Goal: Entertainment & Leisure: Consume media (video, audio)

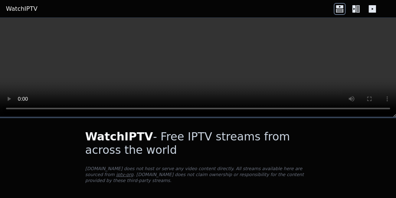
scroll to position [82, 0]
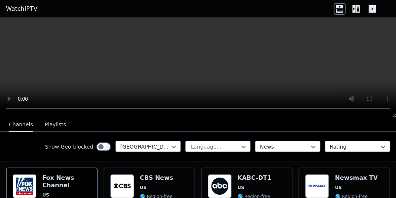
click at [357, 9] on icon at bounding box center [358, 8] width 4 height 7
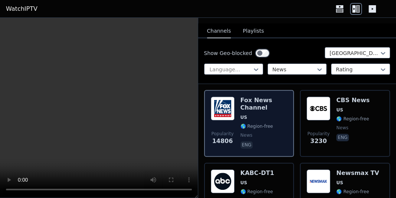
click at [271, 107] on div "[PERSON_NAME] US 🌎 Region-free news eng" at bounding box center [263, 122] width 47 height 53
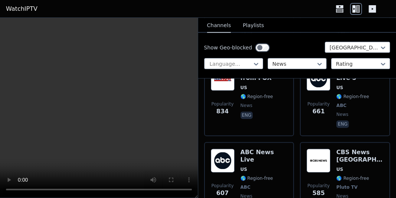
scroll to position [282, 0]
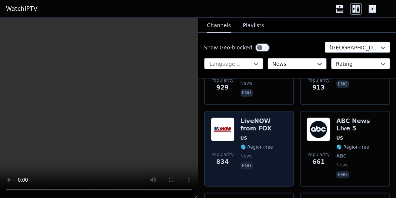
click at [258, 127] on div "LiveNOW from FOX US 🌎 Region-free news eng" at bounding box center [263, 148] width 47 height 62
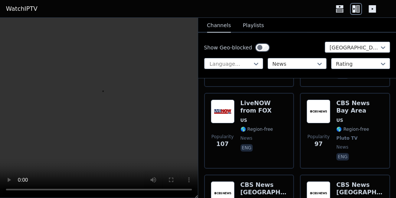
scroll to position [1033, 0]
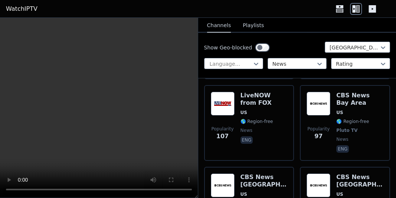
click at [258, 127] on div "LiveNOW from FOX US 🌎 Region-free news eng" at bounding box center [263, 123] width 47 height 62
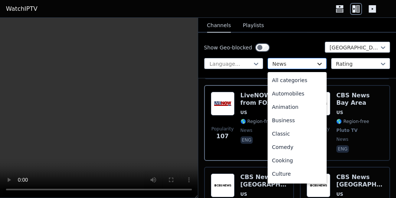
click at [317, 62] on icon at bounding box center [319, 63] width 7 height 7
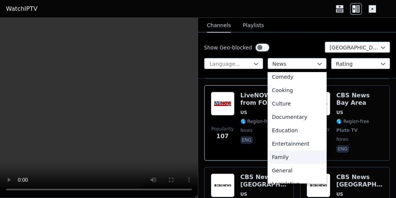
scroll to position [52, 0]
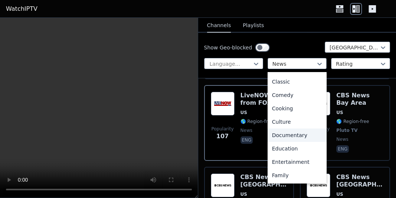
click at [287, 134] on div "Documentary" at bounding box center [296, 134] width 59 height 13
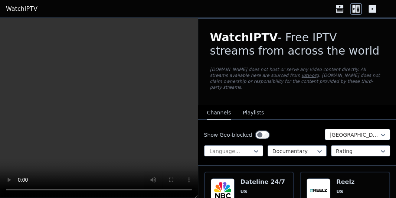
click at [287, 122] on div "Show Geo-blocked [GEOGRAPHIC_DATA] Language... option Documentary, selected. Do…" at bounding box center [297, 143] width 198 height 46
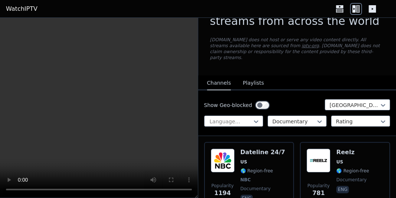
scroll to position [50, 0]
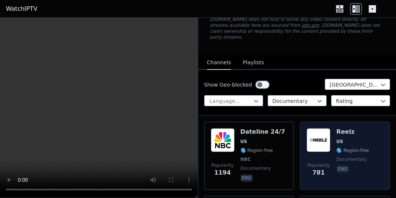
click at [355, 132] on div "Reelz US 🌎 Region-free documentary eng" at bounding box center [352, 155] width 33 height 55
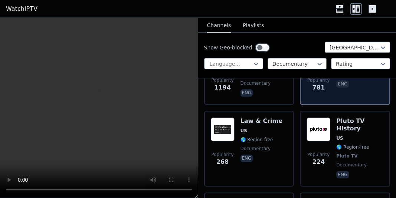
scroll to position [150, 0]
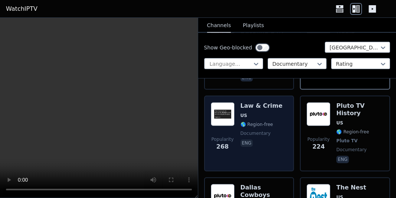
click at [272, 144] on div "Law & Crime US 🌎 Region-free documentary eng" at bounding box center [261, 133] width 42 height 62
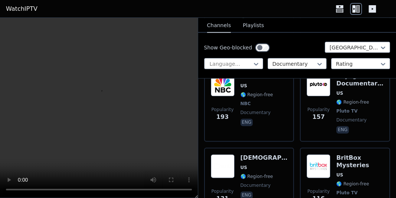
scroll to position [400, 0]
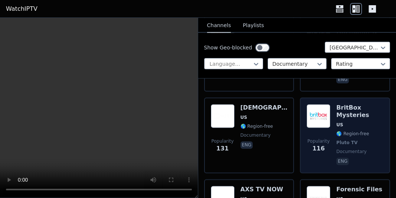
click at [370, 114] on div "BritBox Mysteries US 🌎 Region-free Pluto TV documentary eng" at bounding box center [359, 135] width 47 height 62
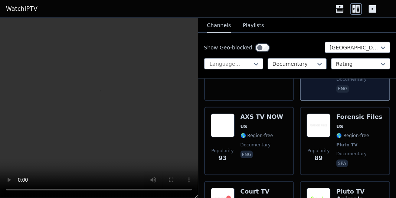
scroll to position [451, 0]
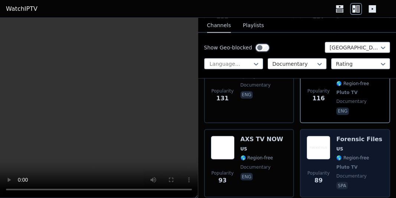
click at [355, 146] on span "US" at bounding box center [359, 149] width 46 height 6
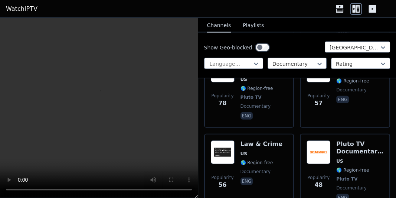
scroll to position [701, 0]
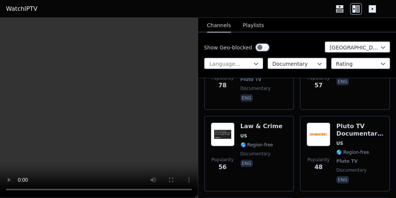
click at [355, 149] on span "🌎 Region-free" at bounding box center [352, 152] width 33 height 6
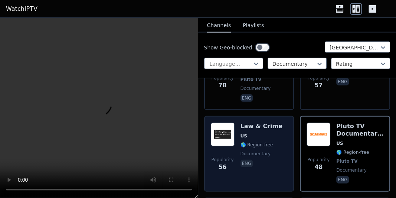
click at [278, 146] on div "Popularity 56 Law & Crime US 🌎 Region-free documentary eng" at bounding box center [249, 153] width 77 height 62
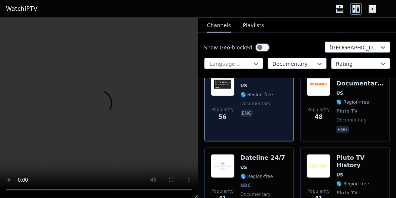
scroll to position [801, 0]
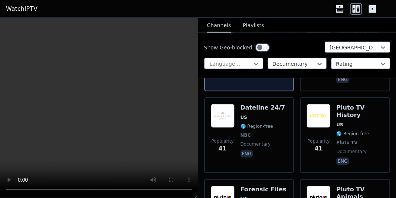
click at [271, 104] on h6 "Dateline 24/7" at bounding box center [262, 107] width 45 height 7
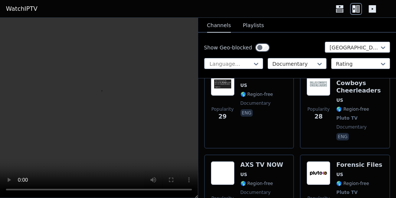
scroll to position [1151, 0]
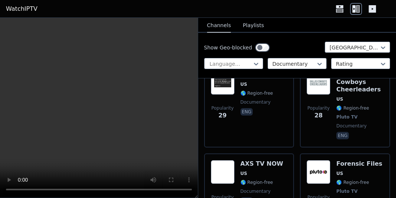
click at [271, 108] on span "eng" at bounding box center [261, 112] width 42 height 9
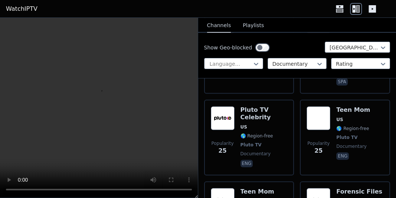
scroll to position [1352, 0]
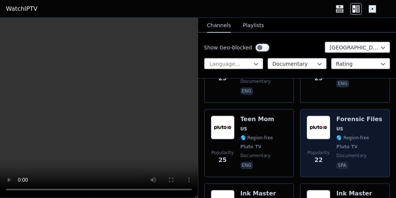
click at [334, 115] on div "Popularity 22 Forensic Files US 🌎 Region-free Pluto TV documentary spa" at bounding box center [344, 142] width 77 height 55
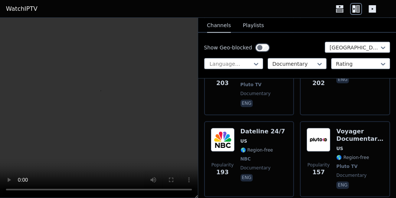
scroll to position [0, 0]
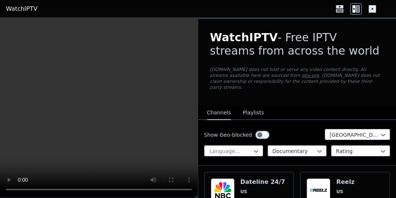
click at [302, 120] on div "Show Geo-blocked [GEOGRAPHIC_DATA] Language... Documentary Rating" at bounding box center [297, 143] width 198 height 46
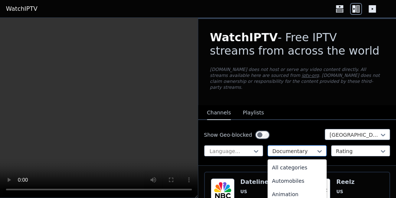
click at [308, 147] on div at bounding box center [293, 150] width 43 height 7
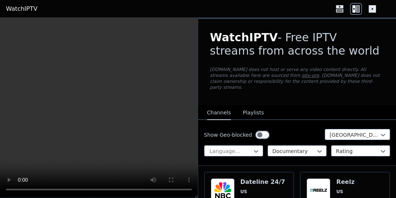
click at [302, 129] on div "Show Geo-blocked [GEOGRAPHIC_DATA]" at bounding box center [297, 135] width 186 height 12
